Goal: Task Accomplishment & Management: Complete application form

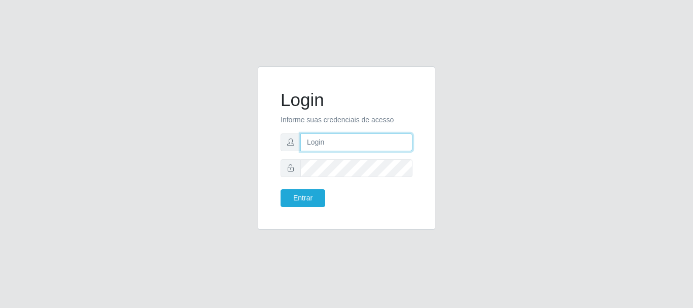
click at [335, 141] on input "text" at bounding box center [356, 142] width 112 height 18
type input "[EMAIL_ADDRESS][DOMAIN_NAME]"
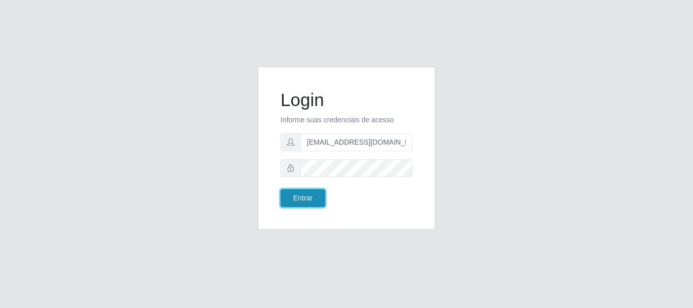
click at [301, 200] on button "Entrar" at bounding box center [303, 198] width 45 height 18
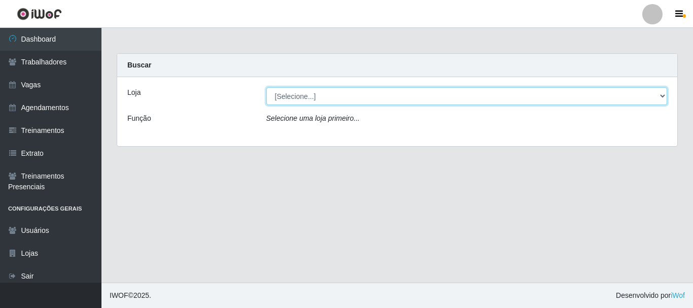
click at [664, 94] on select "[Selecione...] SuperFácil Atacado - Alto de São Manoel SuperFácil Atacado - Ema…" at bounding box center [466, 96] width 401 height 18
select select "540"
click at [266, 87] on select "[Selecione...] SuperFácil Atacado - Alto de São Manoel SuperFácil Atacado - Ema…" at bounding box center [466, 96] width 401 height 18
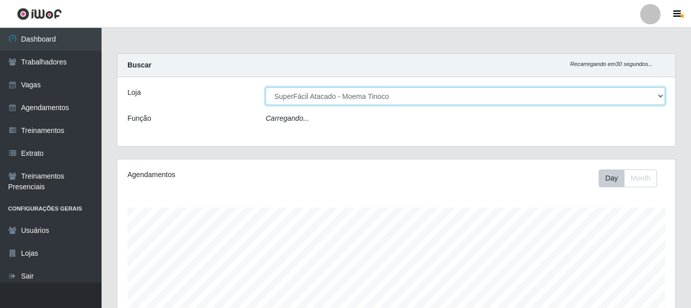
scroll to position [211, 558]
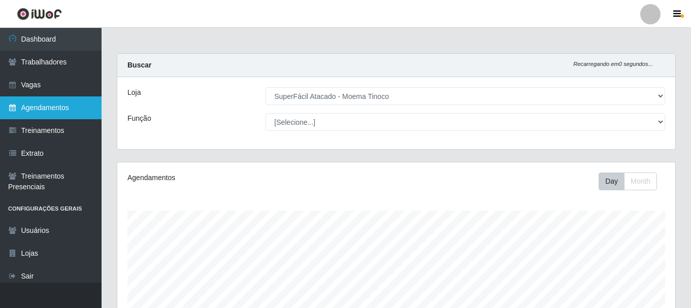
click at [36, 105] on link "Agendamentos" at bounding box center [50, 107] width 101 height 23
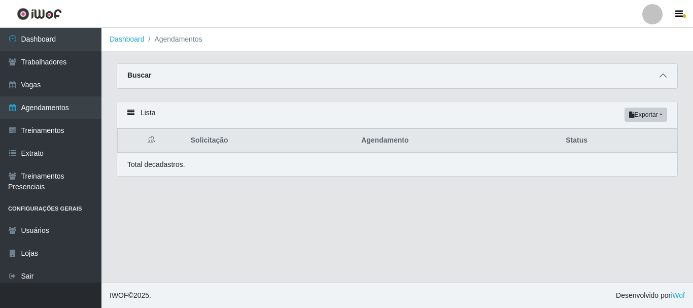
click at [665, 79] on icon at bounding box center [663, 75] width 7 height 7
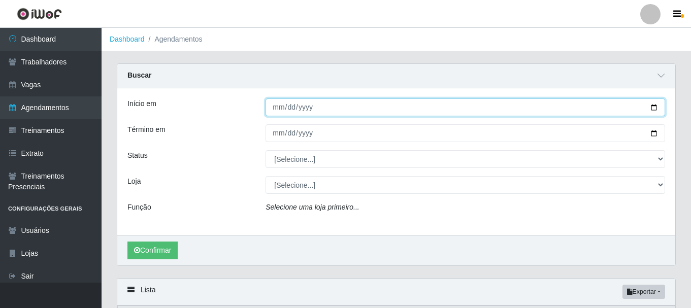
click at [650, 108] on input "Início em" at bounding box center [464, 107] width 399 height 18
type input "2025-10-09"
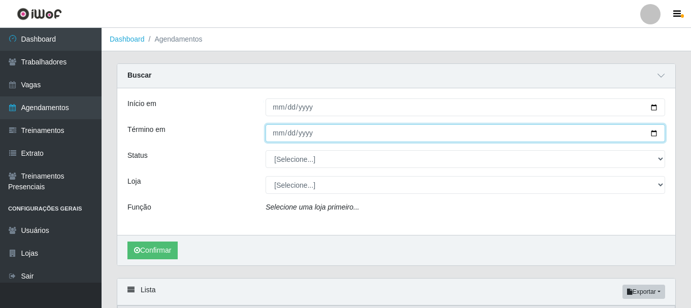
click at [653, 134] on input "Término em" at bounding box center [464, 133] width 399 height 18
type input "[DATE]"
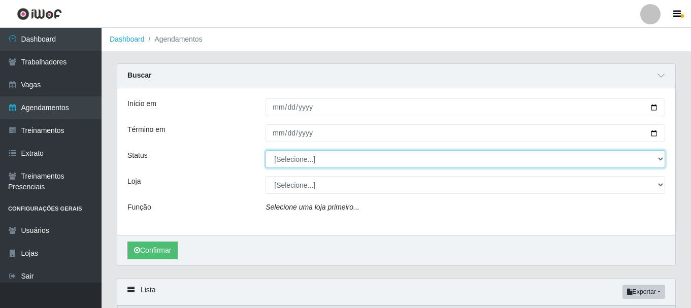
click at [660, 158] on select "[Selecione...] AGENDADO AGUARDANDO LIBERAR EM ANDAMENTO EM REVISÃO FINALIZADO C…" at bounding box center [464, 159] width 399 height 18
select select "AGENDADO"
click at [265, 151] on select "[Selecione...] AGENDADO AGUARDANDO LIBERAR EM ANDAMENTO EM REVISÃO FINALIZADO C…" at bounding box center [464, 159] width 399 height 18
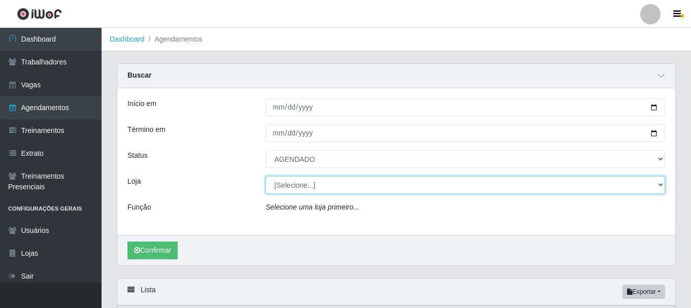
click at [660, 186] on select "[Selecione...] SuperFácil Atacado - Alto de São Manoel SuperFácil Atacado - Ema…" at bounding box center [464, 185] width 399 height 18
select select "540"
click at [265, 177] on select "[Selecione...] SuperFácil Atacado - Alto de São Manoel SuperFácil Atacado - Ema…" at bounding box center [464, 185] width 399 height 18
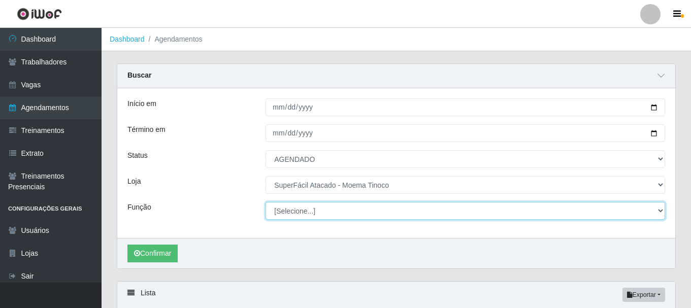
click at [659, 209] on select "[Selecione...] Embalador Embalador + Embalador ++ Operador de Caixa Operador de…" at bounding box center [464, 211] width 399 height 18
select select "22"
click at [265, 202] on select "[Selecione...] Embalador Embalador + Embalador ++ Operador de Caixa Operador de…" at bounding box center [464, 211] width 399 height 18
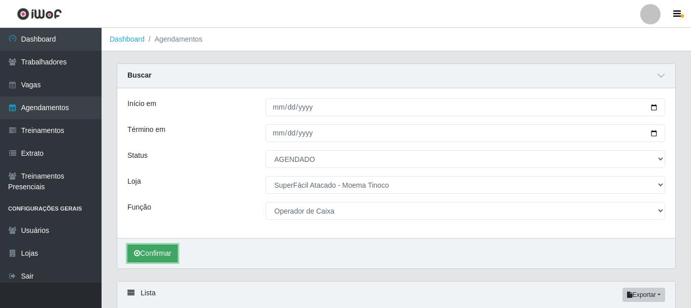
click at [163, 253] on button "Confirmar" at bounding box center [152, 254] width 50 height 18
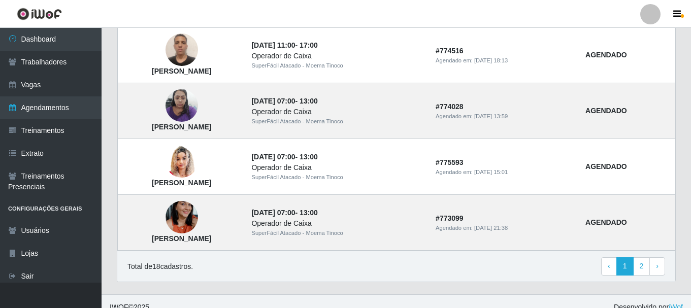
scroll to position [932, 0]
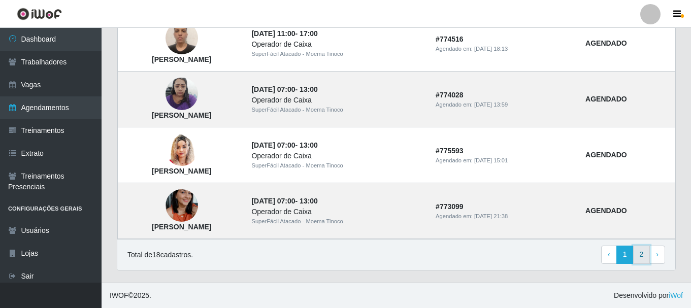
click at [644, 259] on link "2" at bounding box center [641, 255] width 17 height 18
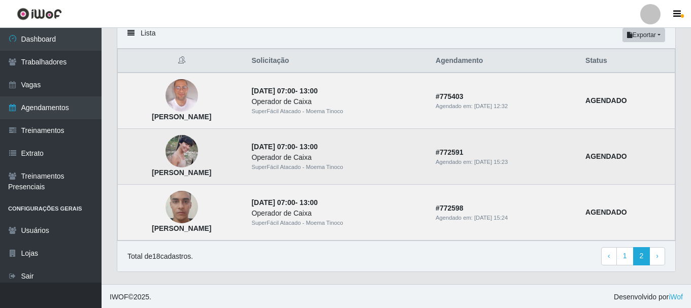
scroll to position [82, 0]
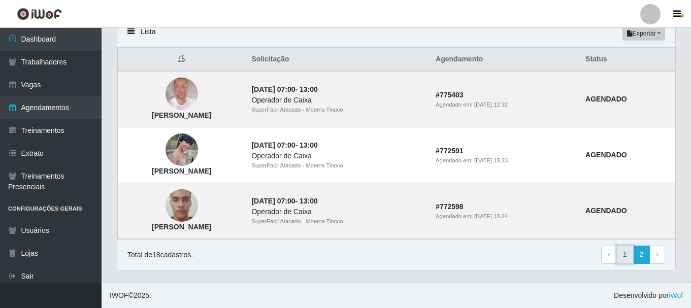
click at [623, 255] on link "1" at bounding box center [624, 255] width 17 height 18
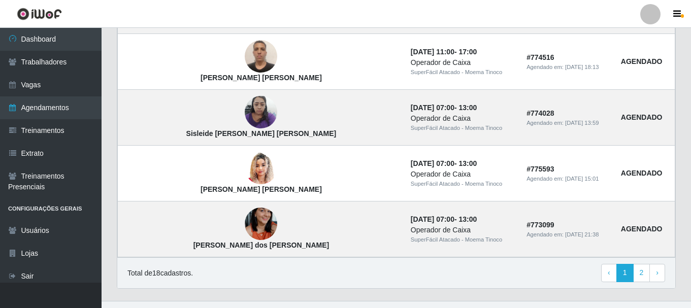
scroll to position [752, 0]
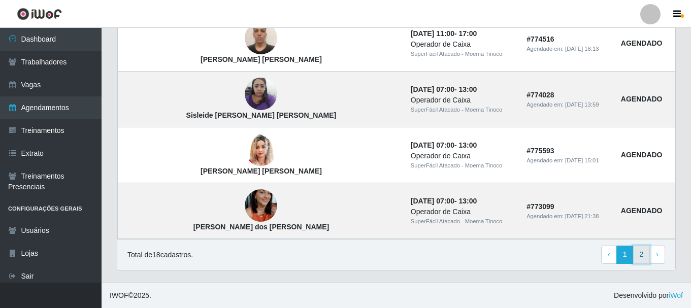
click at [639, 257] on link "2" at bounding box center [641, 255] width 17 height 18
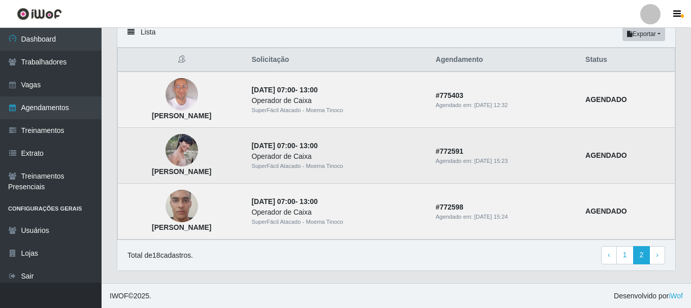
scroll to position [82, 0]
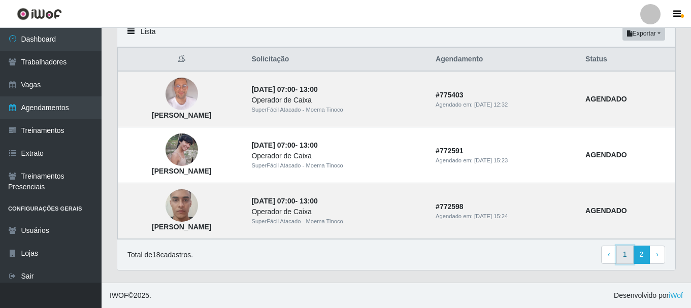
click at [623, 255] on link "1" at bounding box center [624, 255] width 17 height 18
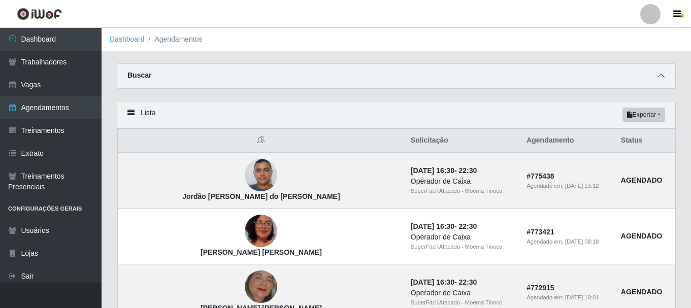
click at [661, 78] on icon at bounding box center [660, 75] width 7 height 7
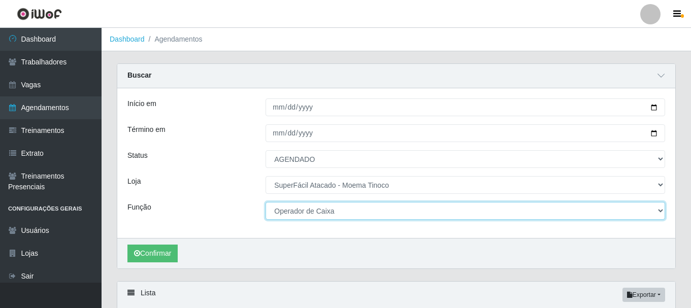
click at [660, 210] on select "[Selecione...] Embalador Embalador + Embalador ++ Operador de Caixa Operador de…" at bounding box center [464, 211] width 399 height 18
select select "1"
click at [265, 202] on select "[Selecione...] Embalador Embalador + Embalador ++ Operador de Caixa Operador de…" at bounding box center [464, 211] width 399 height 18
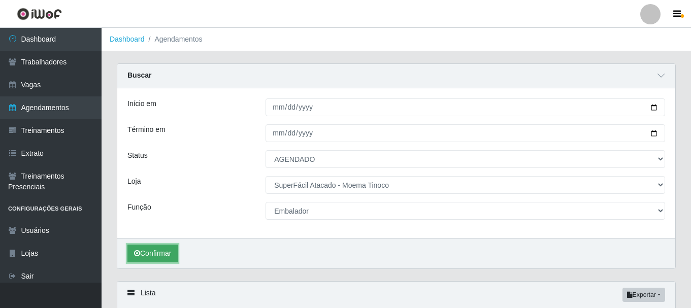
click at [151, 253] on button "Confirmar" at bounding box center [152, 254] width 50 height 18
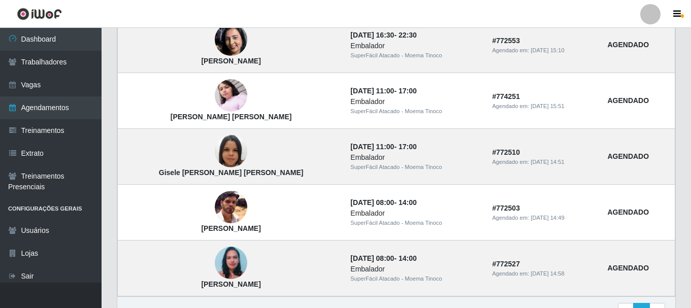
scroll to position [485, 0]
